Goal: Navigation & Orientation: Find specific page/section

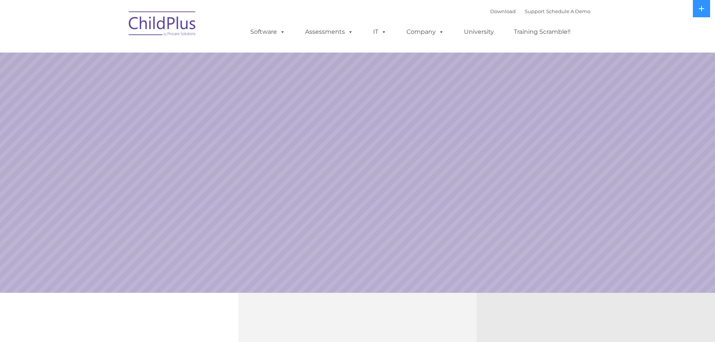
select select "MEDIUM"
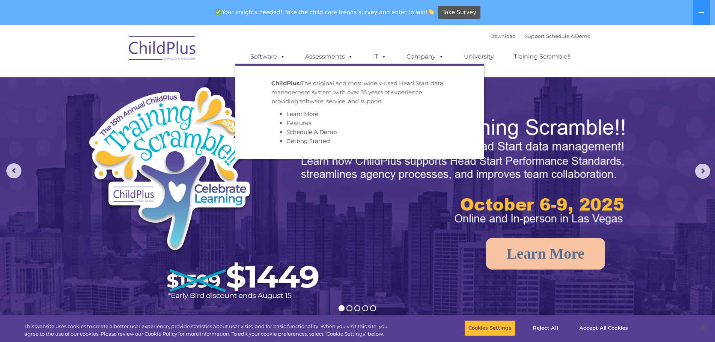
click at [270, 57] on link "Software" at bounding box center [268, 56] width 50 height 15
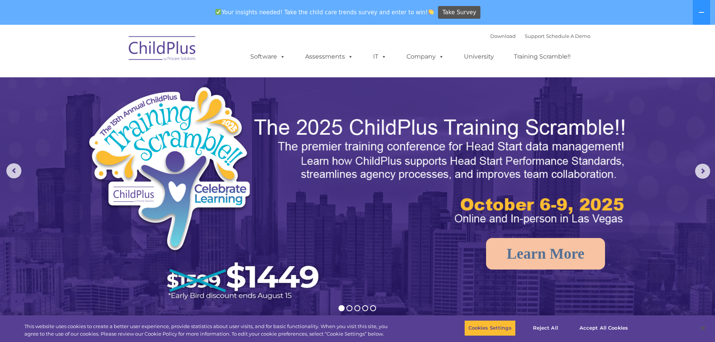
click at [333, 38] on div "Download Support | Schedule A Demo  MENU MENU Software ChildPlus: The original…" at bounding box center [412, 50] width 355 height 41
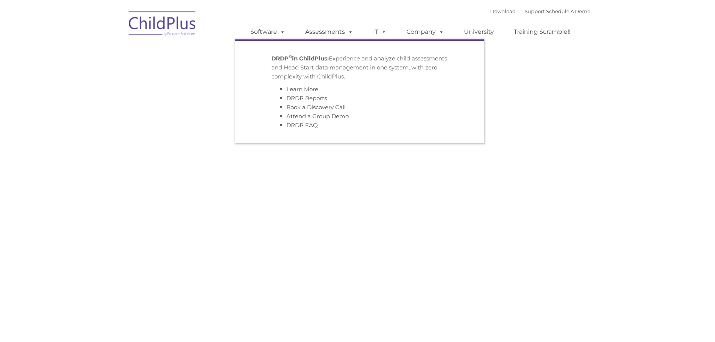
type input ""
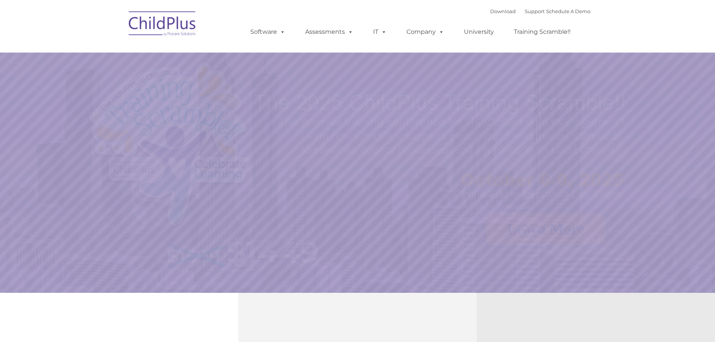
select select "MEDIUM"
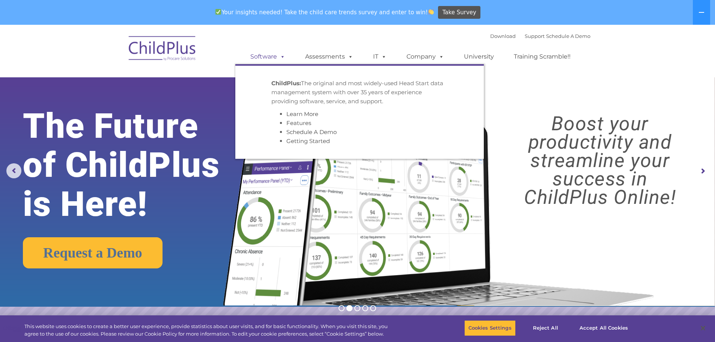
click at [265, 56] on link "Software" at bounding box center [268, 56] width 50 height 15
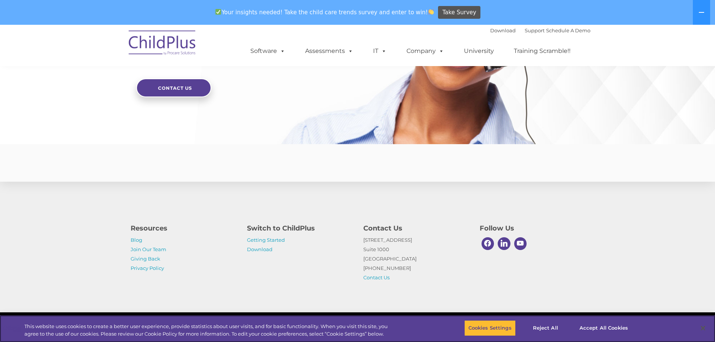
scroll to position [1795, 0]
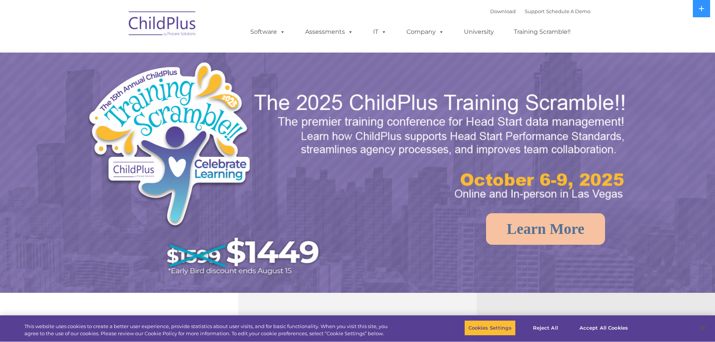
select select "MEDIUM"
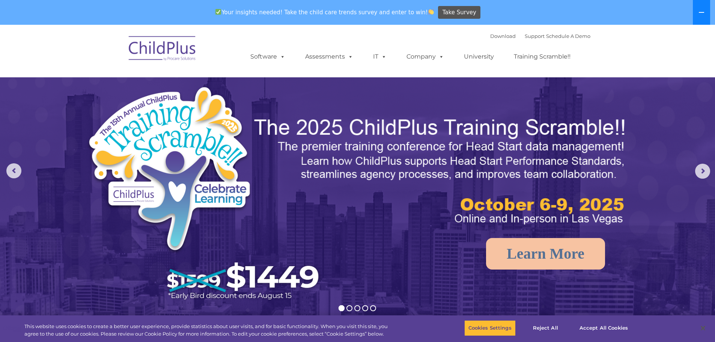
click at [698, 8] on button at bounding box center [700, 12] width 17 height 25
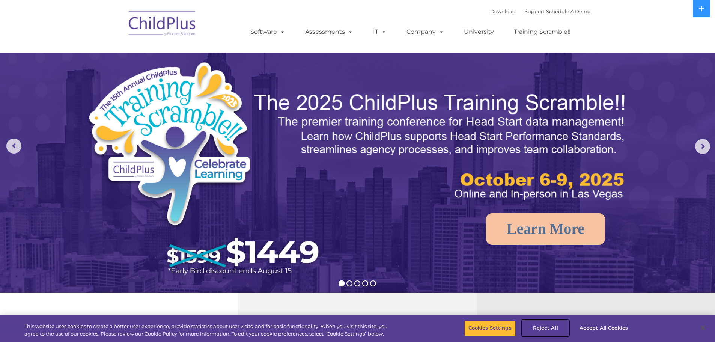
click at [550, 328] on button "Reject All" at bounding box center [545, 328] width 47 height 16
